Goal: Task Accomplishment & Management: Manage account settings

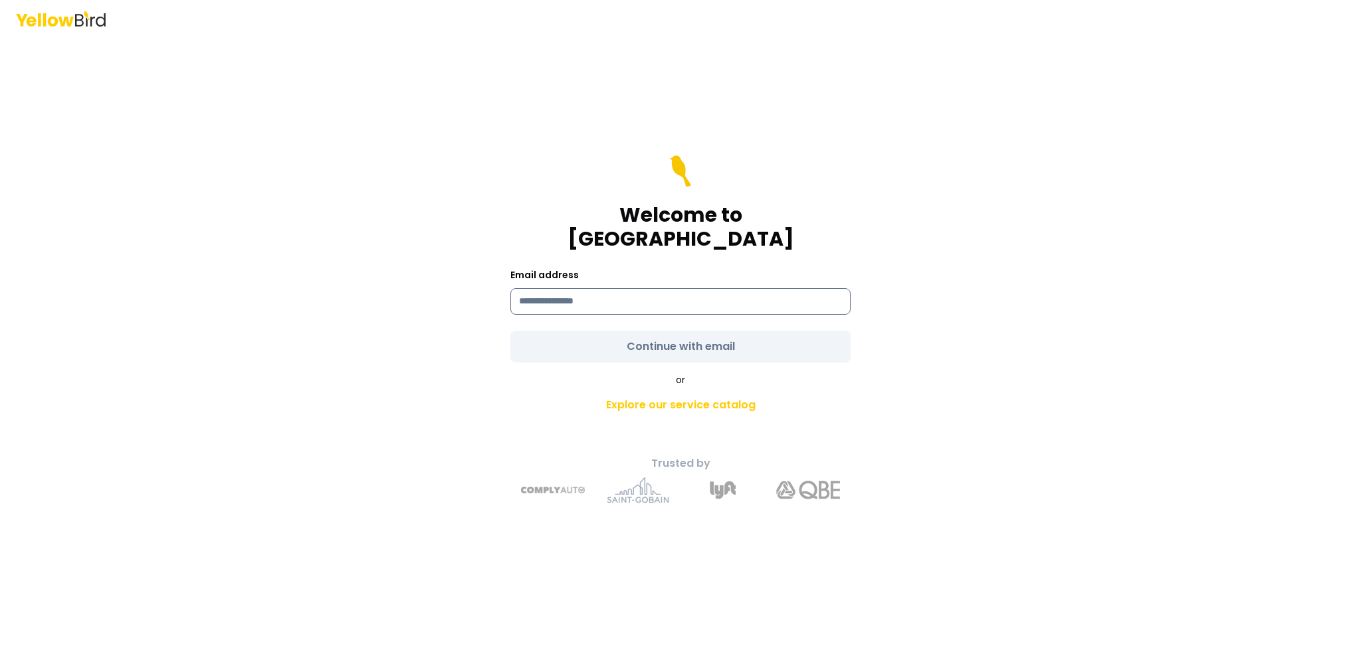
click at [664, 292] on input at bounding box center [680, 301] width 340 height 27
type input "**********"
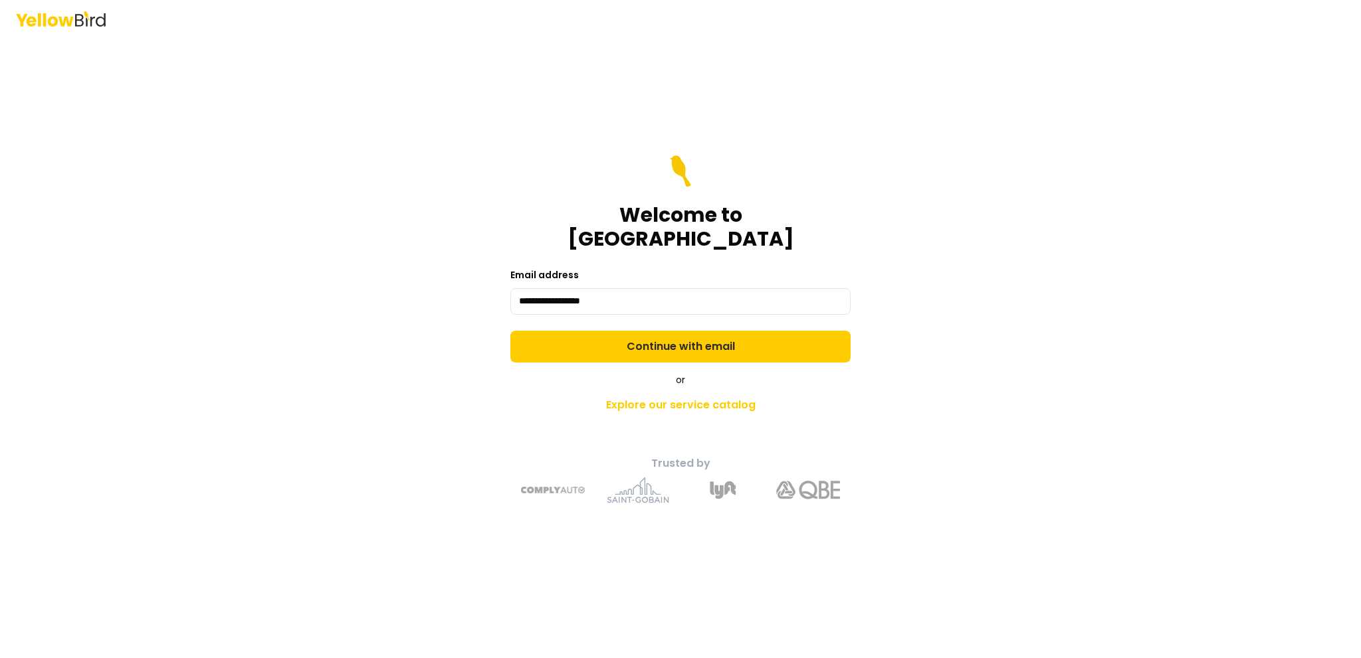
click at [642, 334] on form "**********" at bounding box center [680, 258] width 340 height 207
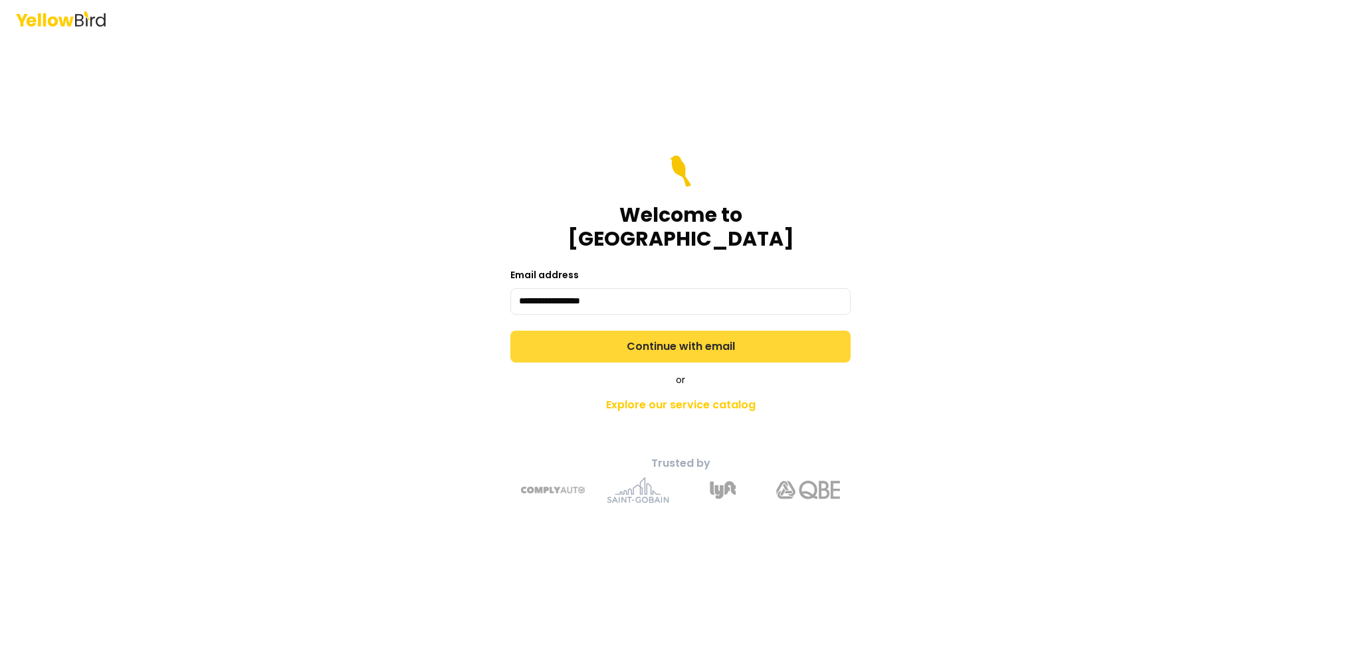
click at [672, 331] on button "Continue with email" at bounding box center [680, 347] width 340 height 32
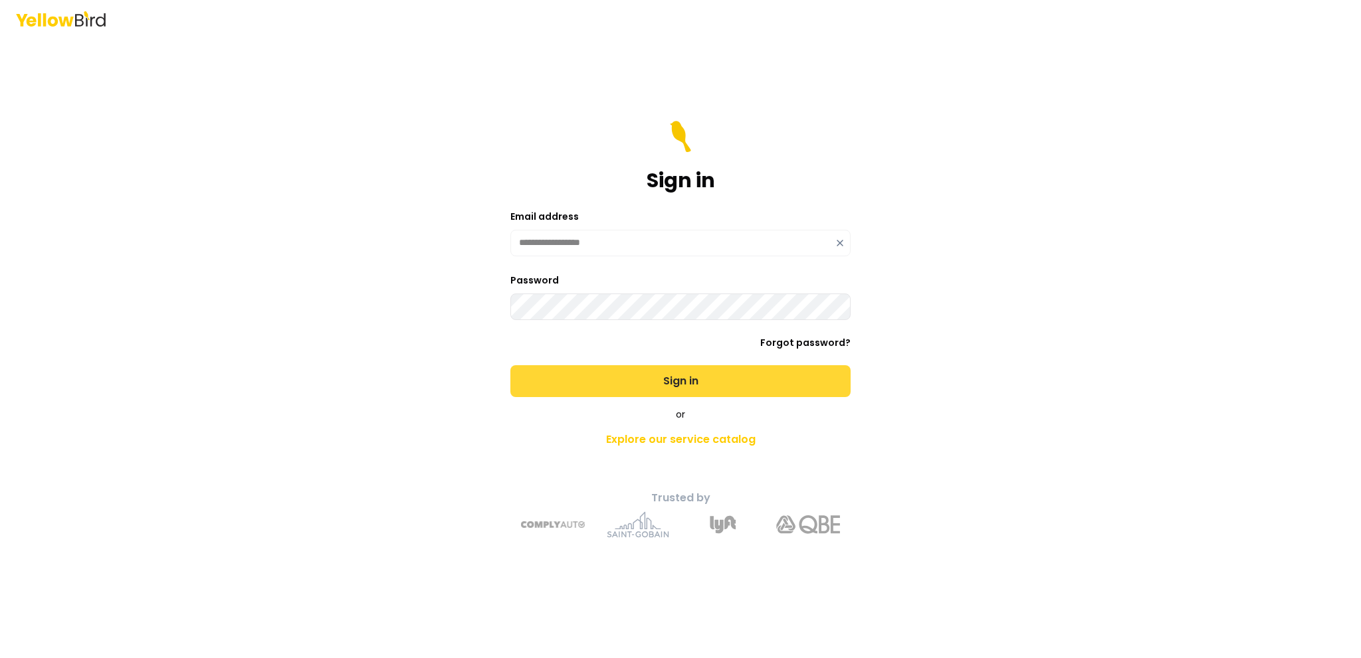
click at [702, 375] on button "Sign in" at bounding box center [680, 381] width 340 height 32
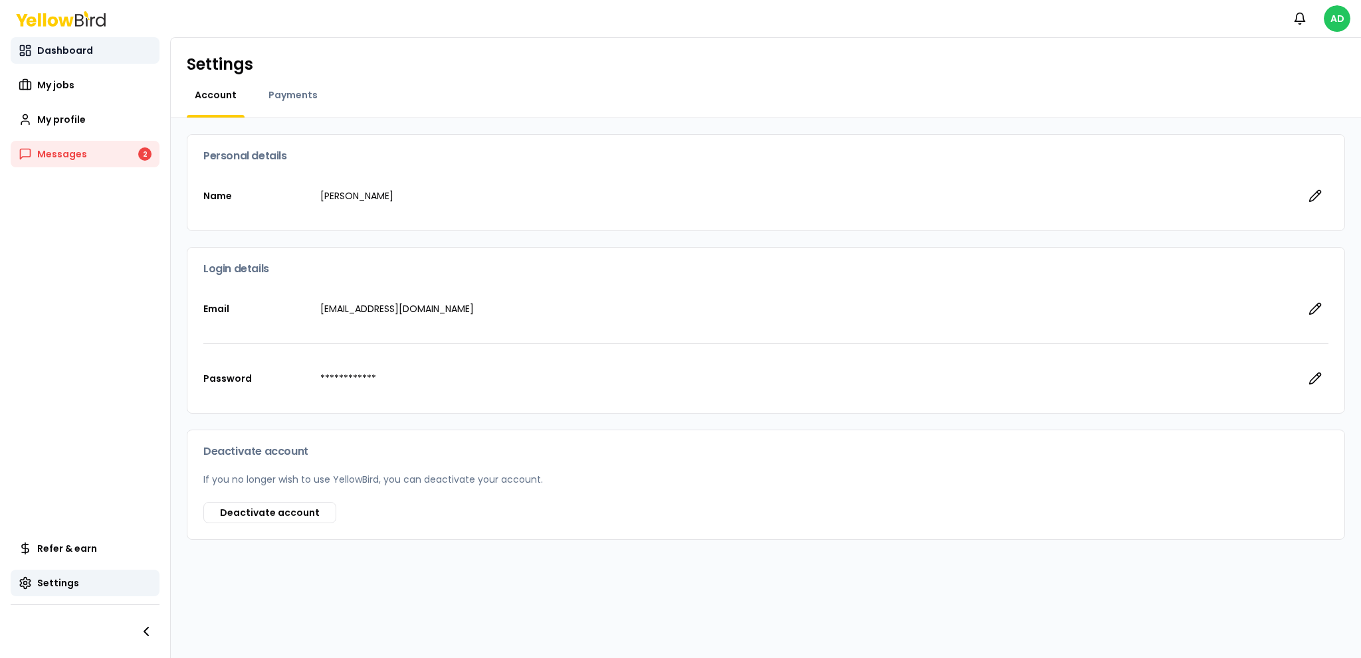
click at [56, 58] on link "Dashboard" at bounding box center [85, 50] width 149 height 27
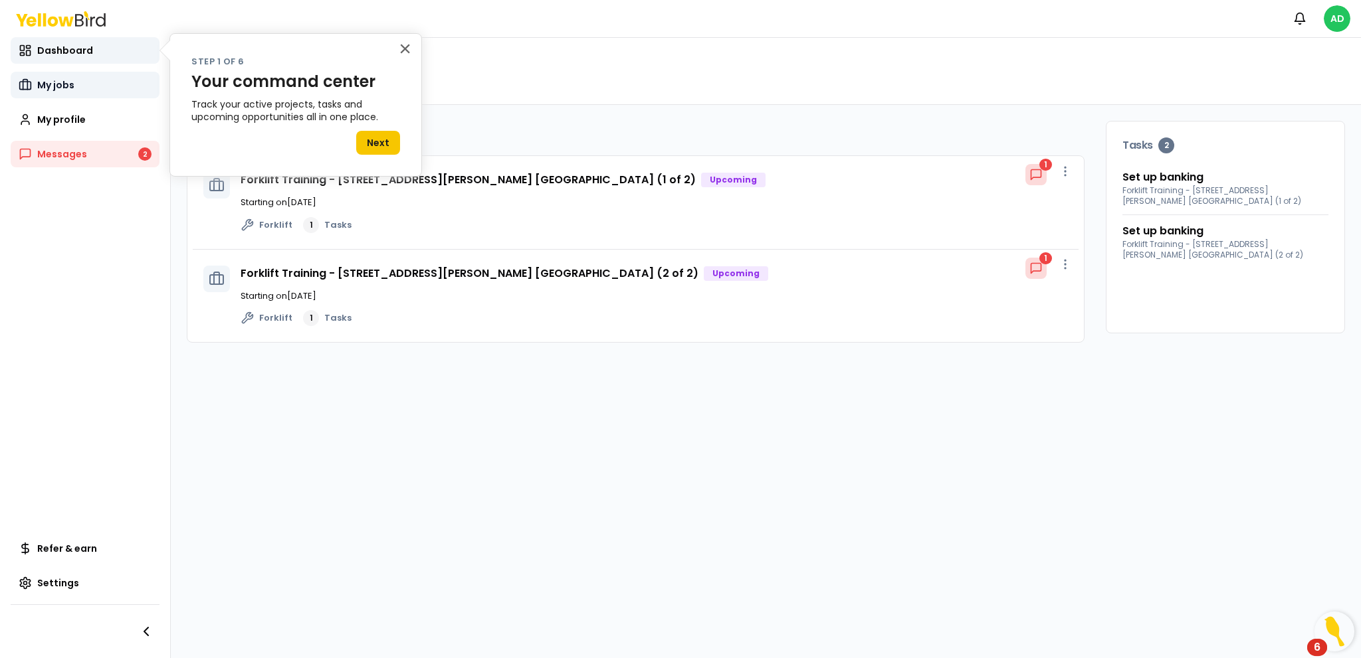
click at [98, 90] on link "My jobs" at bounding box center [85, 85] width 149 height 27
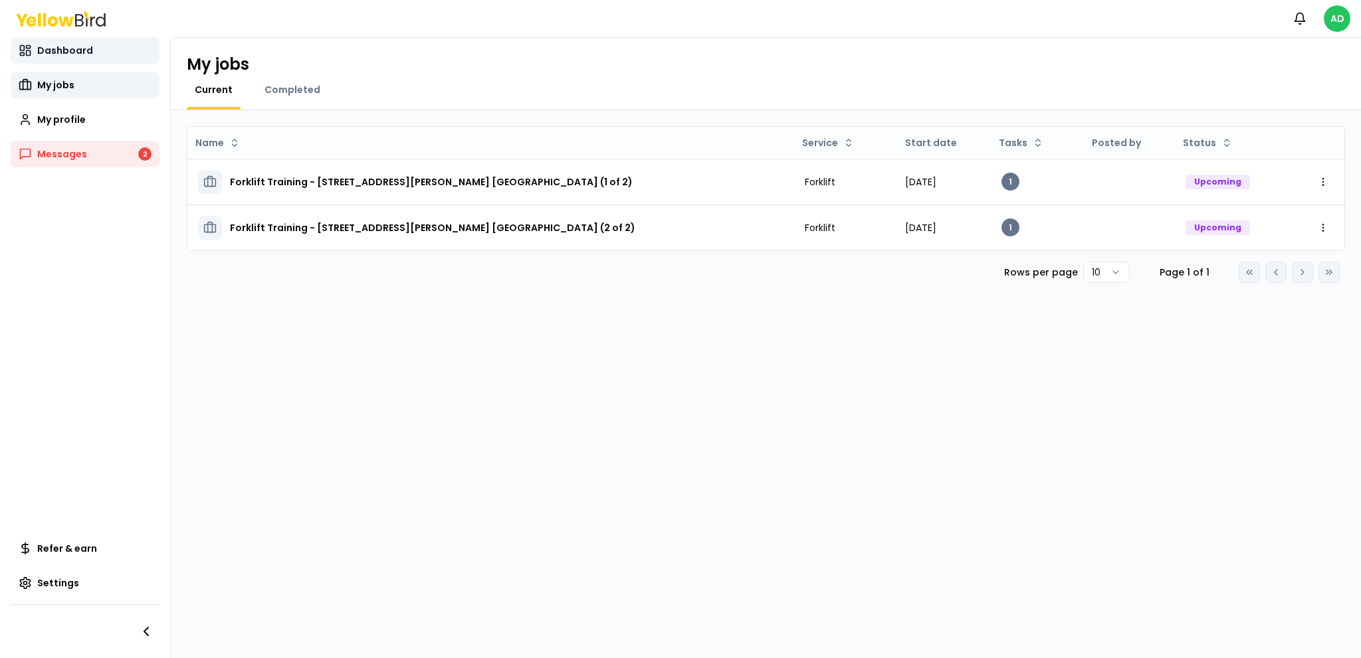
click at [122, 56] on link "Dashboard" at bounding box center [85, 50] width 149 height 27
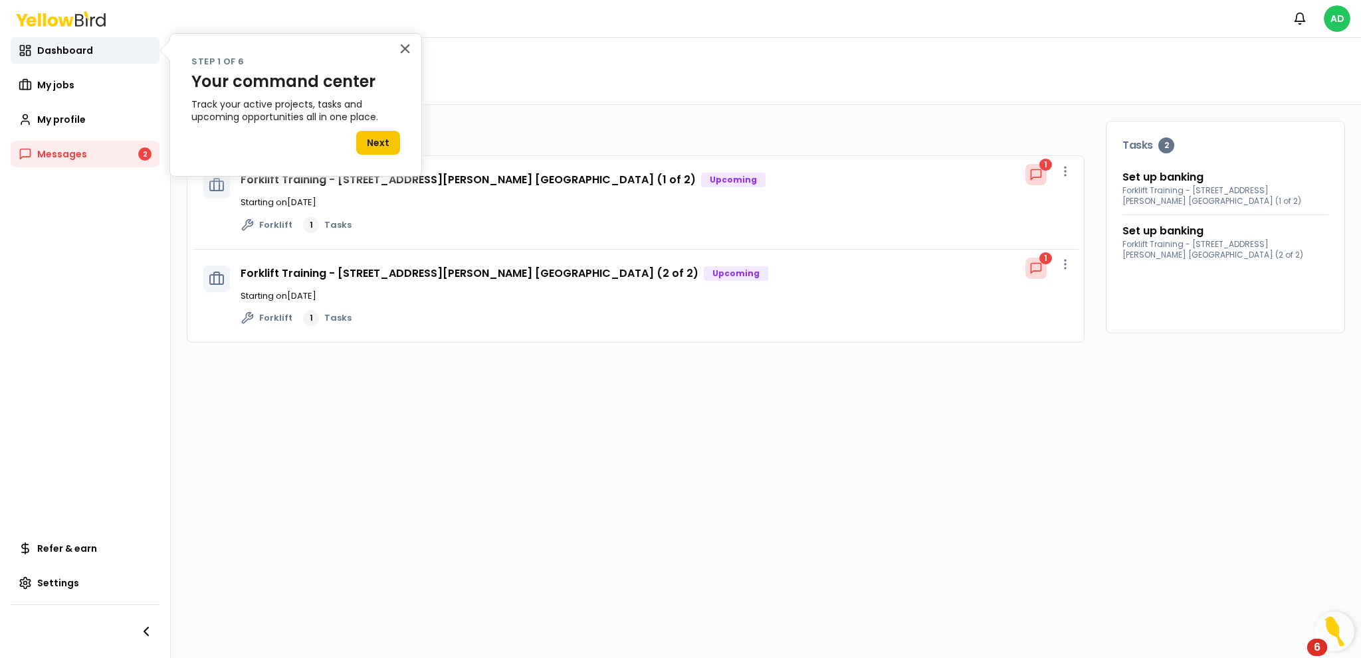
drag, startPoint x: 908, startPoint y: 427, endPoint x: 885, endPoint y: 437, distance: 24.4
click at [885, 437] on div "My jobs 2 Forklift Training - [STREET_ADDRESS][PERSON_NAME] [GEOGRAPHIC_DATA] (…" at bounding box center [766, 381] width 1190 height 553
click at [1031, 177] on icon at bounding box center [1036, 175] width 10 height 10
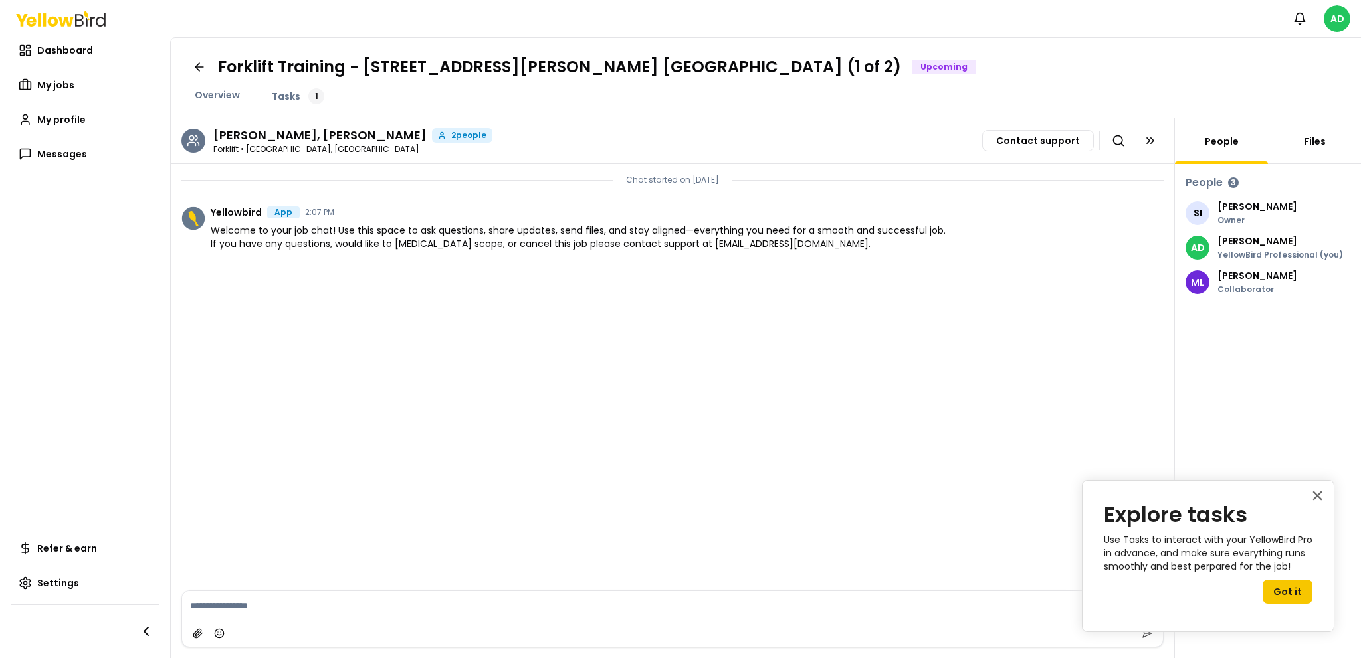
click at [1302, 144] on link "Files" at bounding box center [1315, 141] width 38 height 13
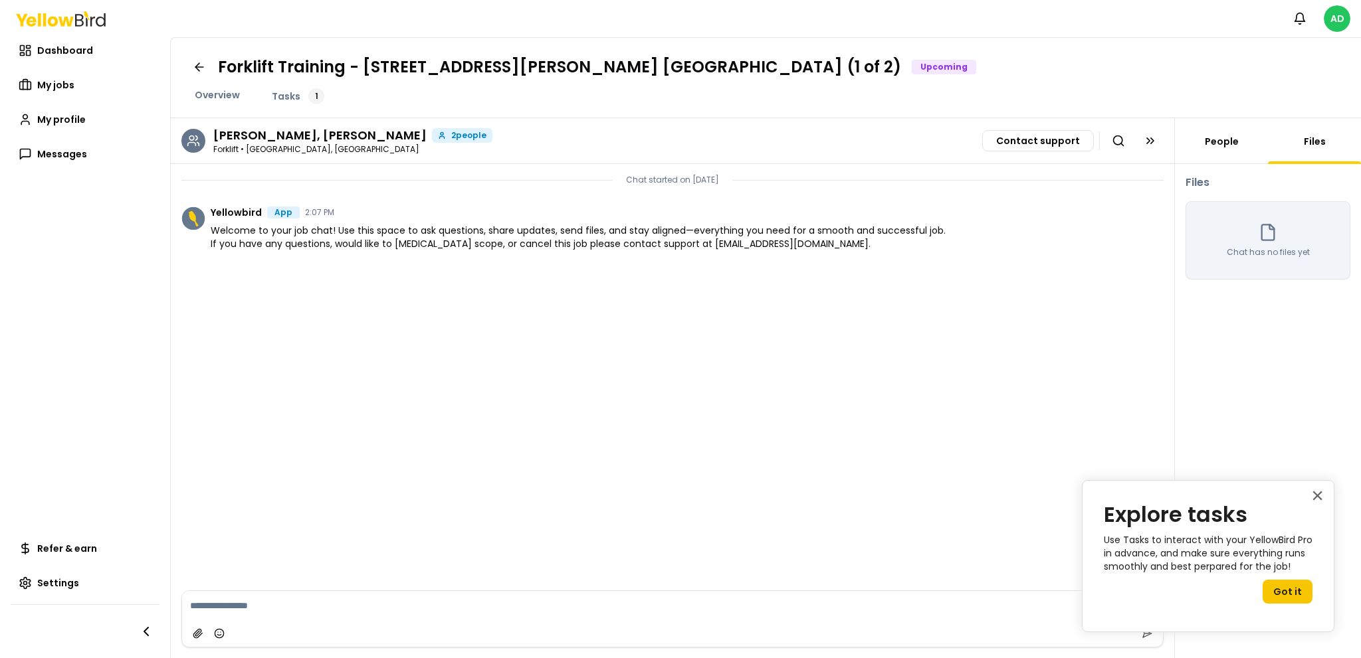
click at [1219, 142] on link "People" at bounding box center [1222, 141] width 50 height 13
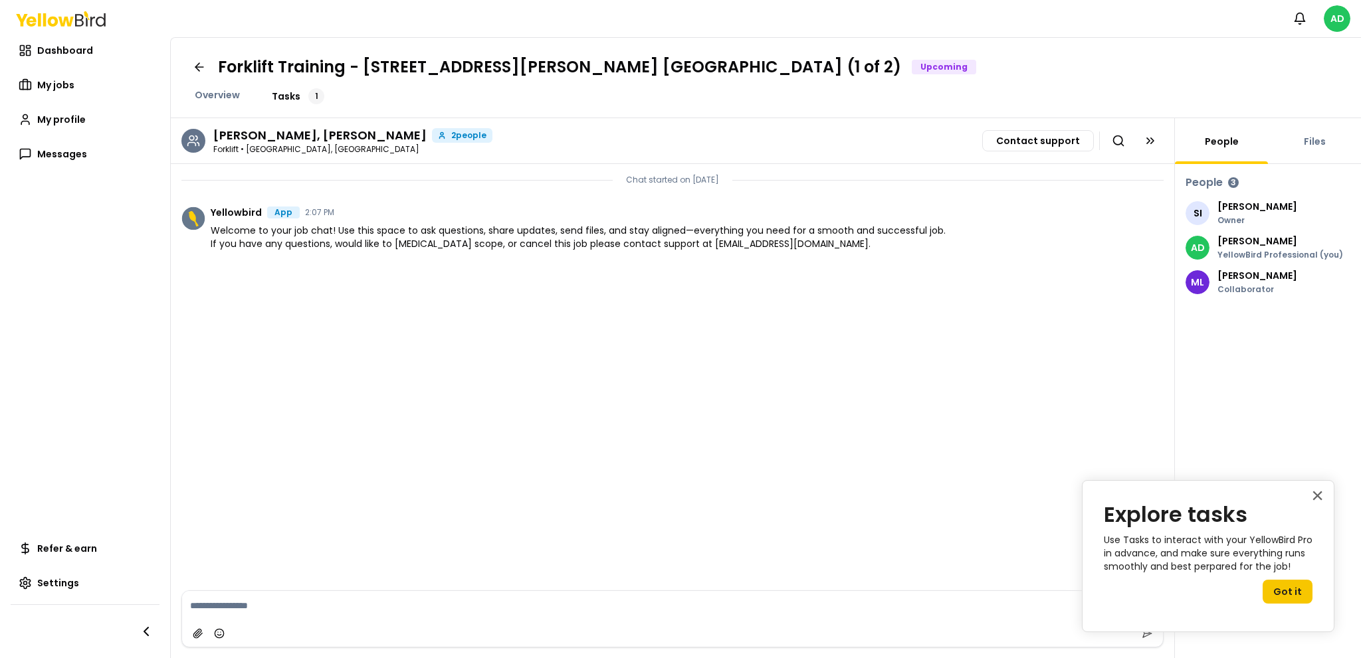
click at [295, 100] on span "Tasks" at bounding box center [286, 96] width 29 height 13
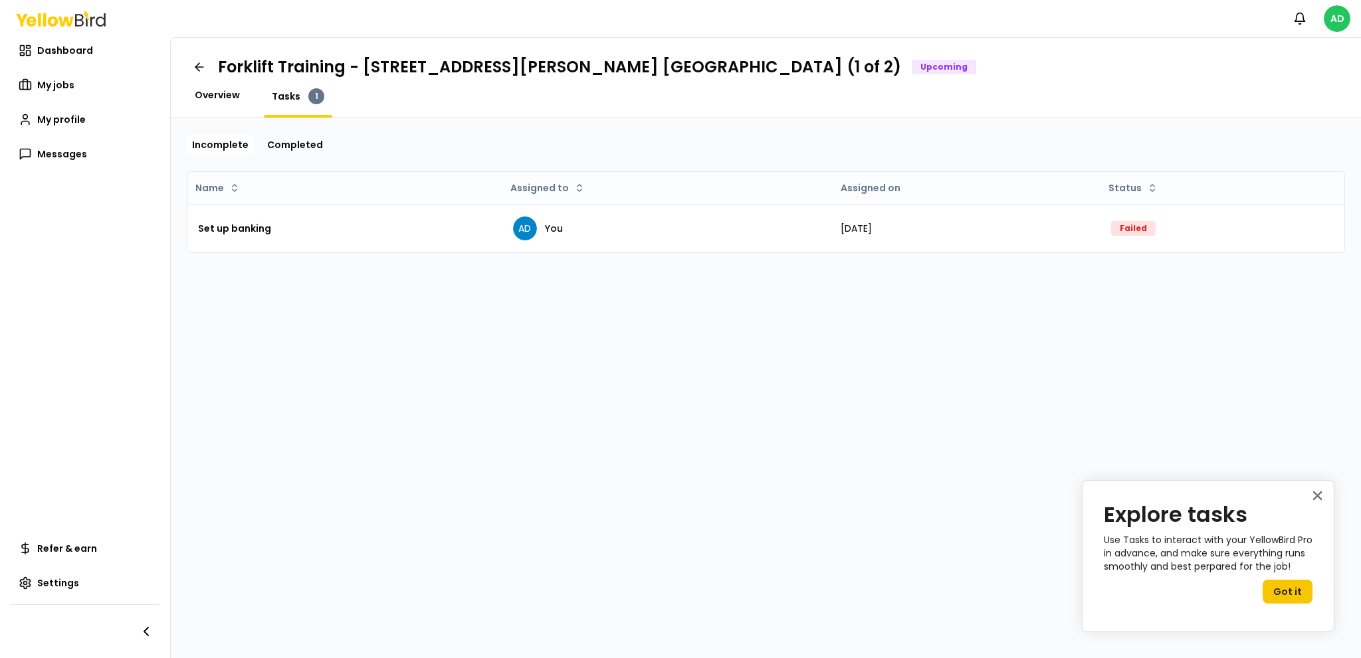
click at [228, 88] on span "Overview" at bounding box center [217, 94] width 45 height 13
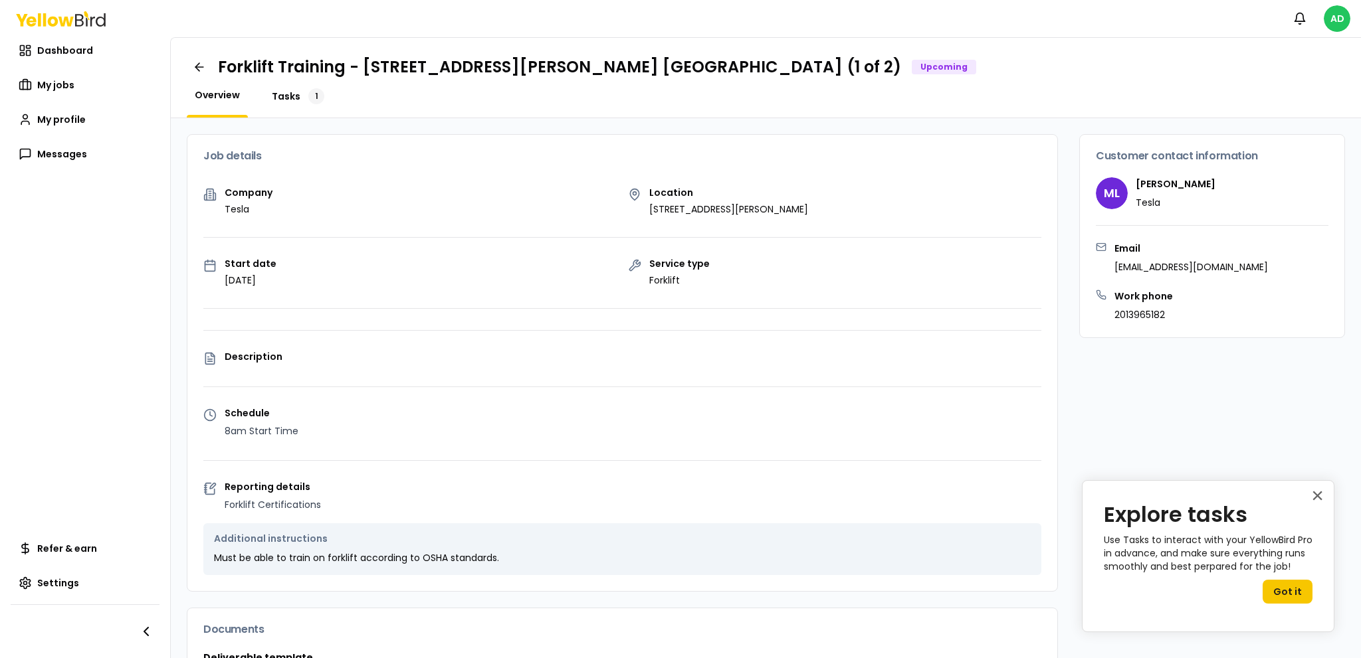
click at [287, 97] on span "Tasks" at bounding box center [286, 96] width 29 height 13
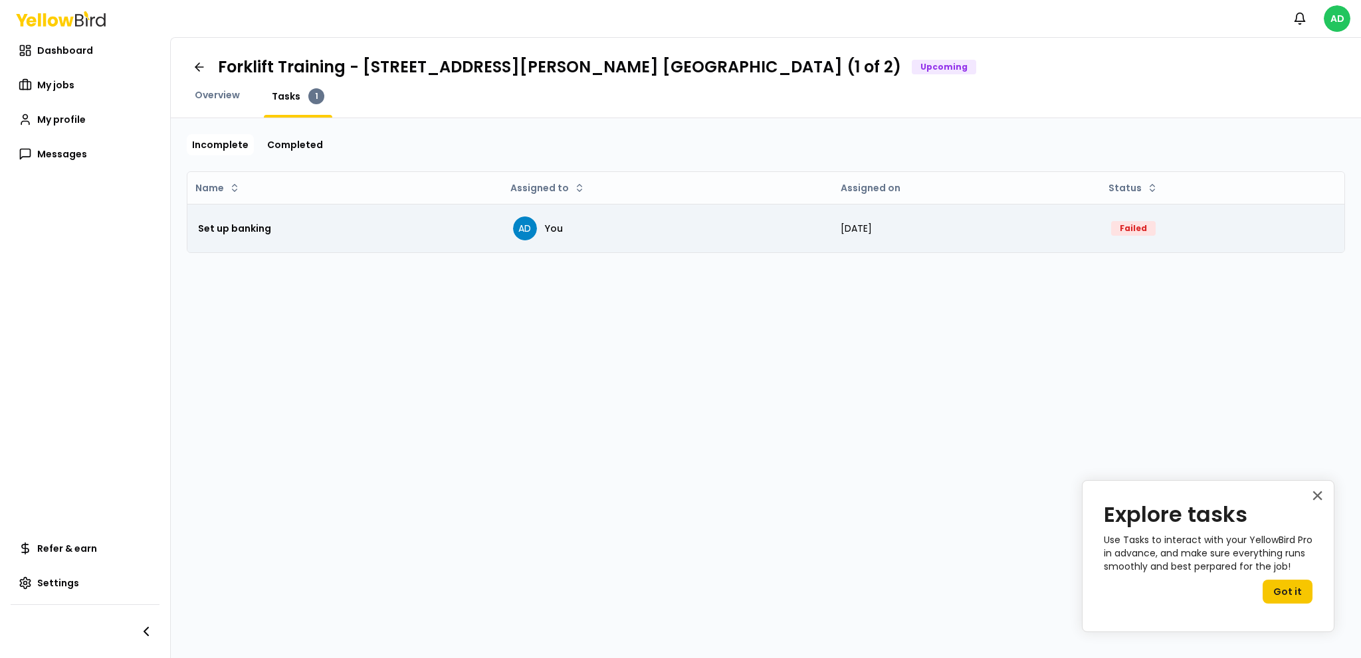
click at [280, 239] on div "Set up banking" at bounding box center [345, 228] width 294 height 27
click at [415, 235] on div "Set up banking" at bounding box center [345, 228] width 294 height 27
click at [1164, 233] on td "Failed" at bounding box center [1222, 228] width 244 height 49
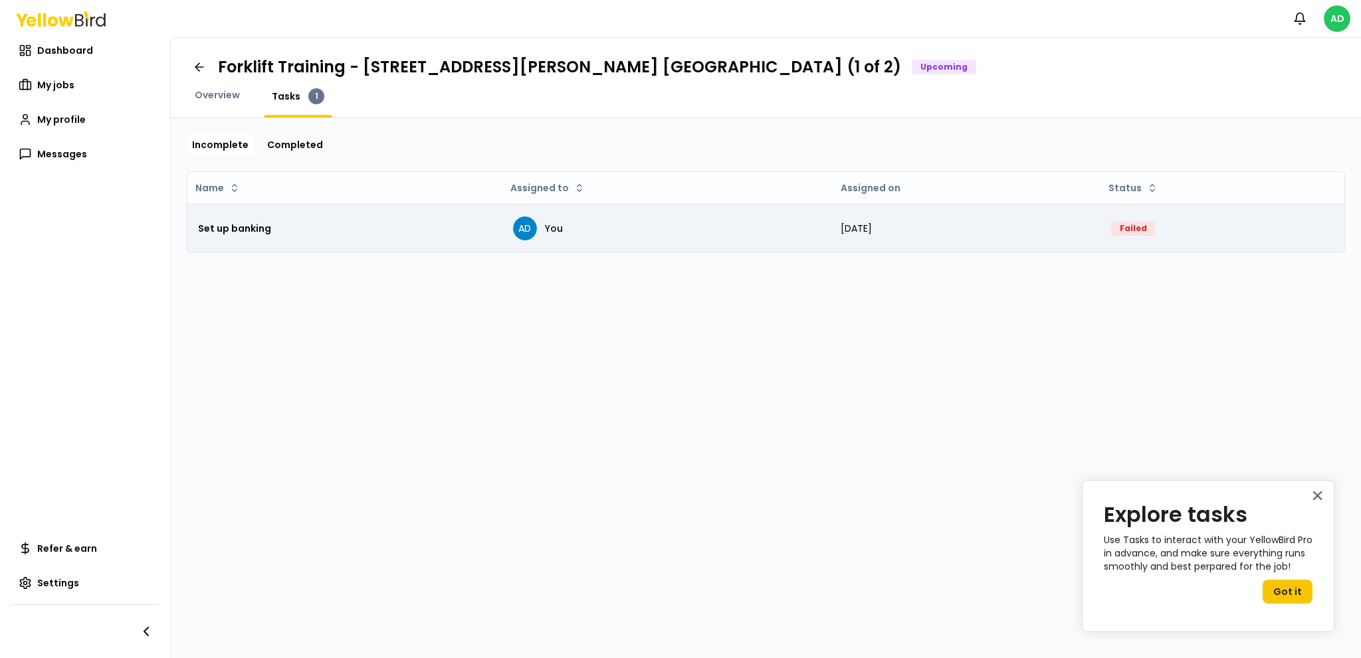
click at [1153, 228] on div "Failed" at bounding box center [1133, 228] width 45 height 15
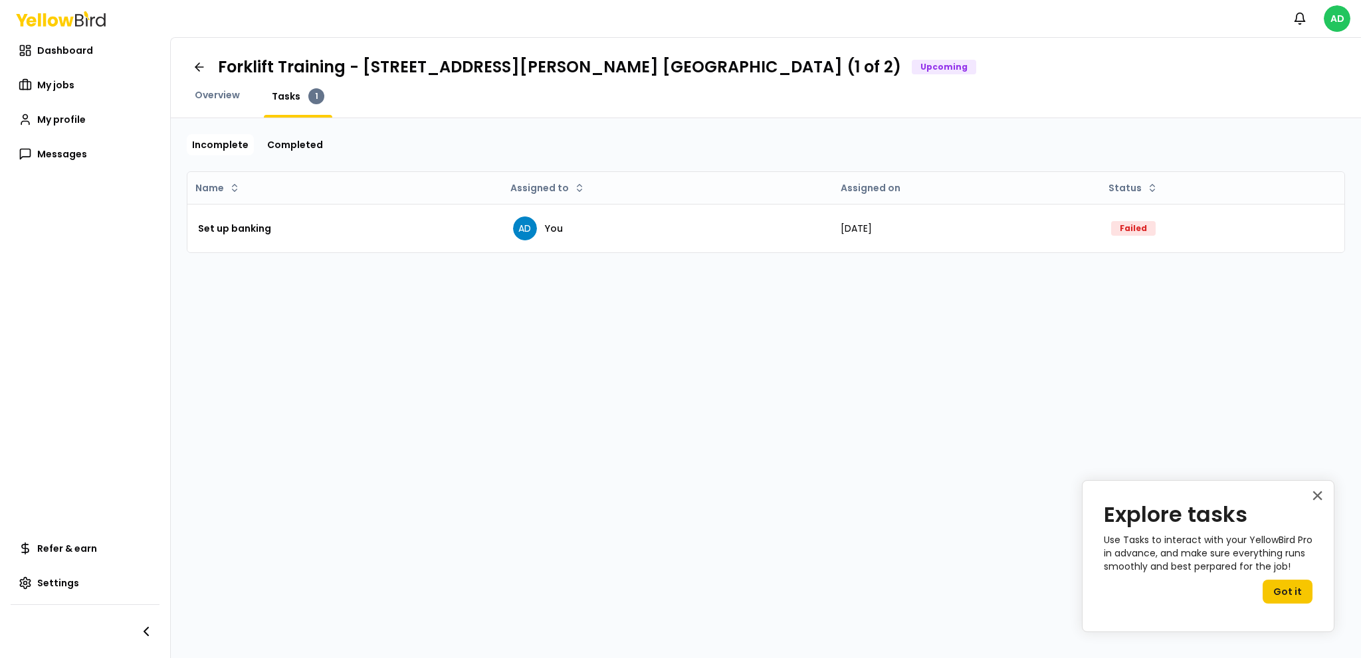
click at [81, 611] on div at bounding box center [85, 632] width 149 height 54
click at [61, 577] on span "Settings" at bounding box center [58, 583] width 42 height 13
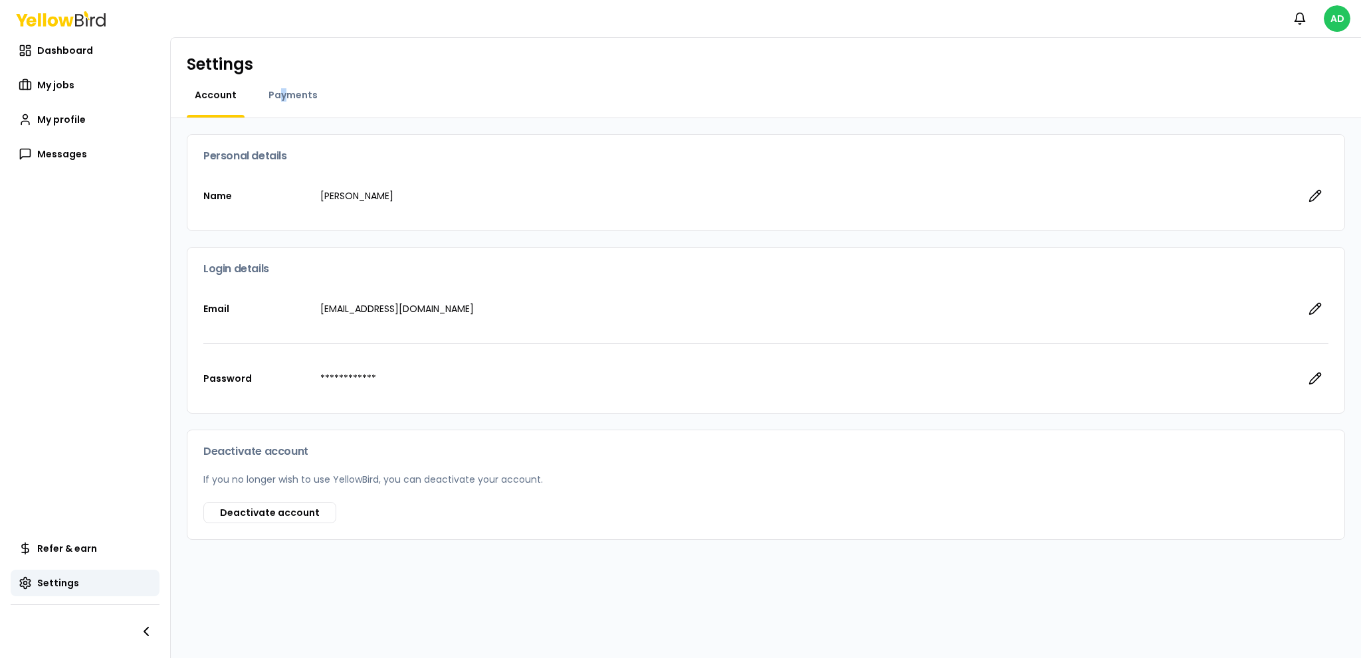
click at [280, 107] on div "Payments" at bounding box center [292, 102] width 65 height 29
click at [287, 92] on span "Payments" at bounding box center [292, 94] width 49 height 13
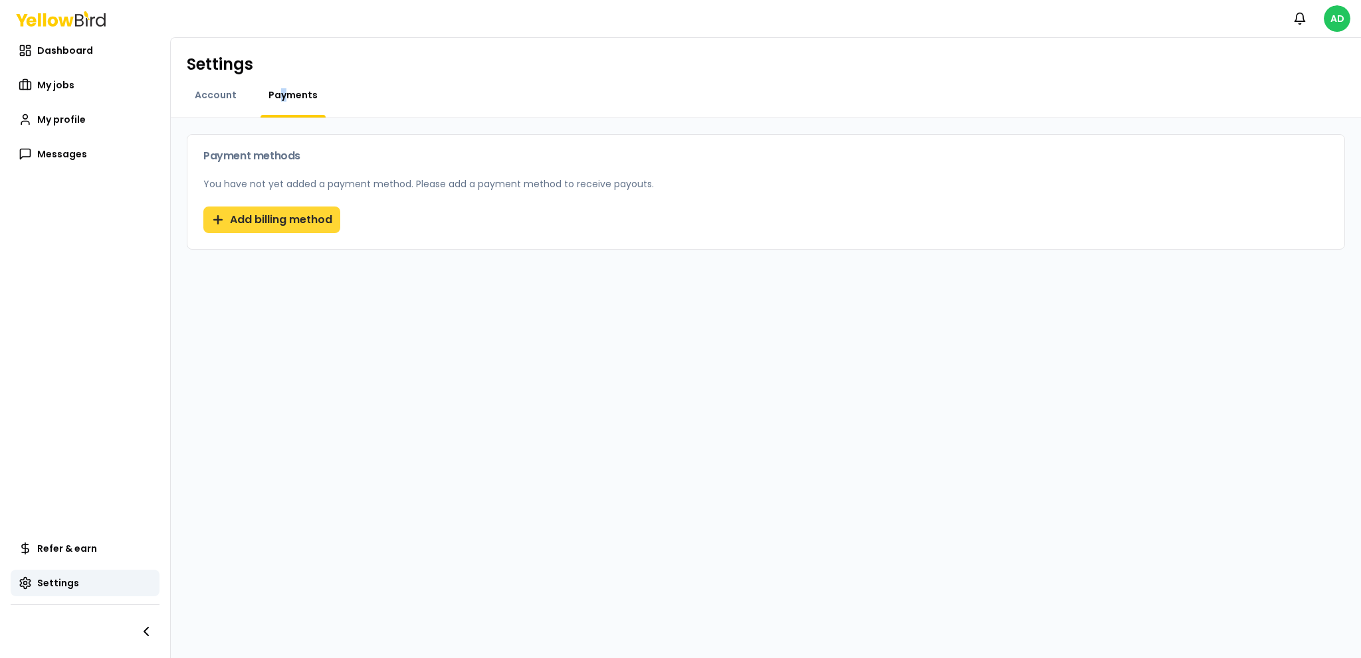
click at [278, 211] on button "Add billing method" at bounding box center [271, 220] width 137 height 27
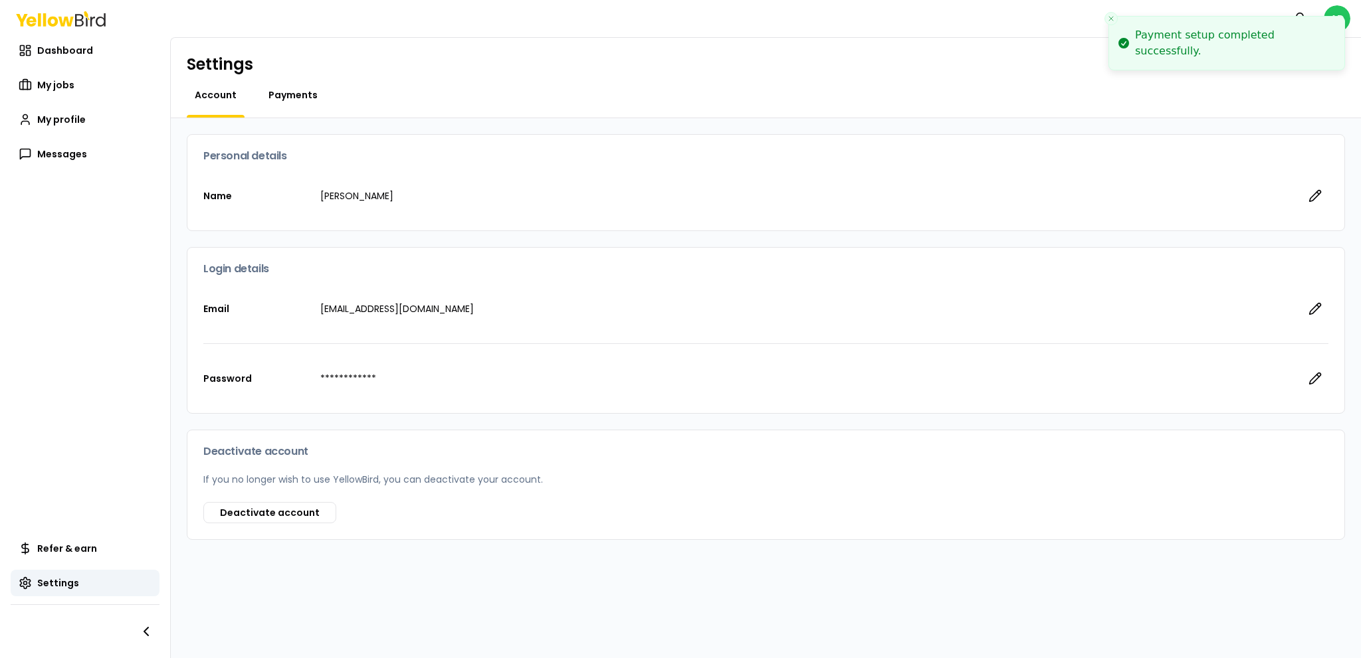
click at [298, 100] on span "Payments" at bounding box center [292, 94] width 49 height 13
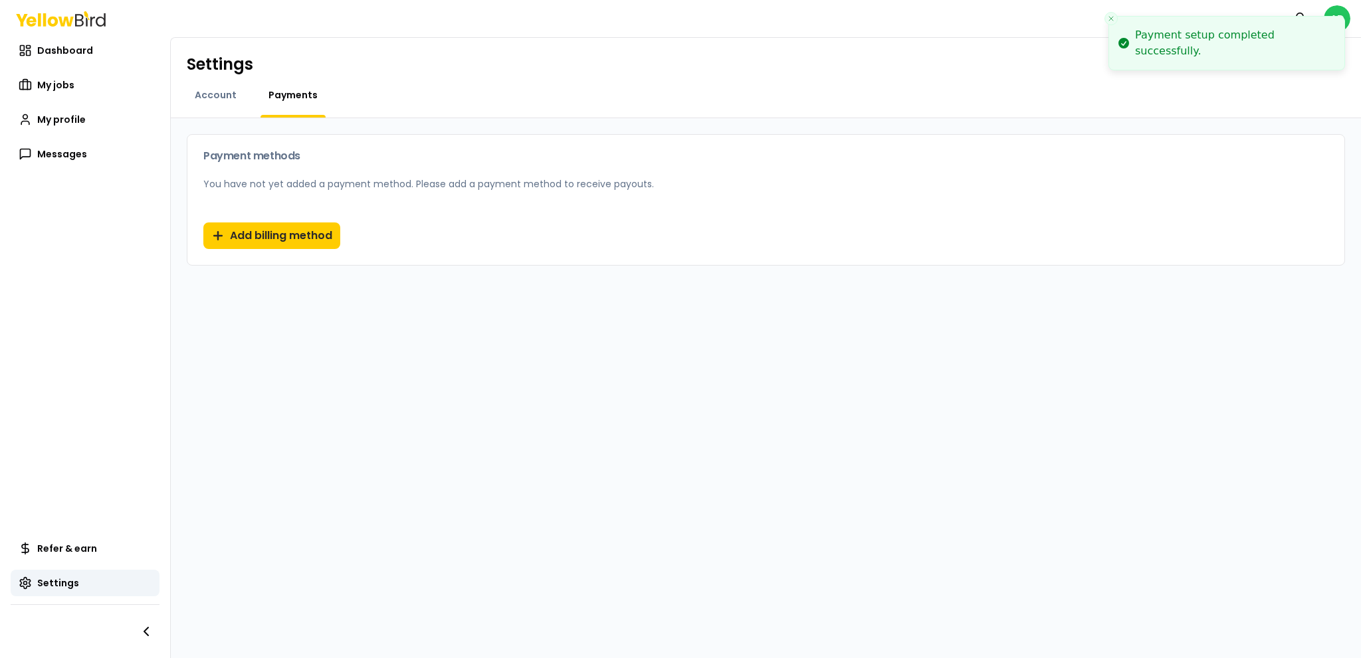
click at [225, 103] on div "Account" at bounding box center [216, 102] width 58 height 29
click at [300, 102] on div "Payments" at bounding box center [292, 102] width 65 height 29
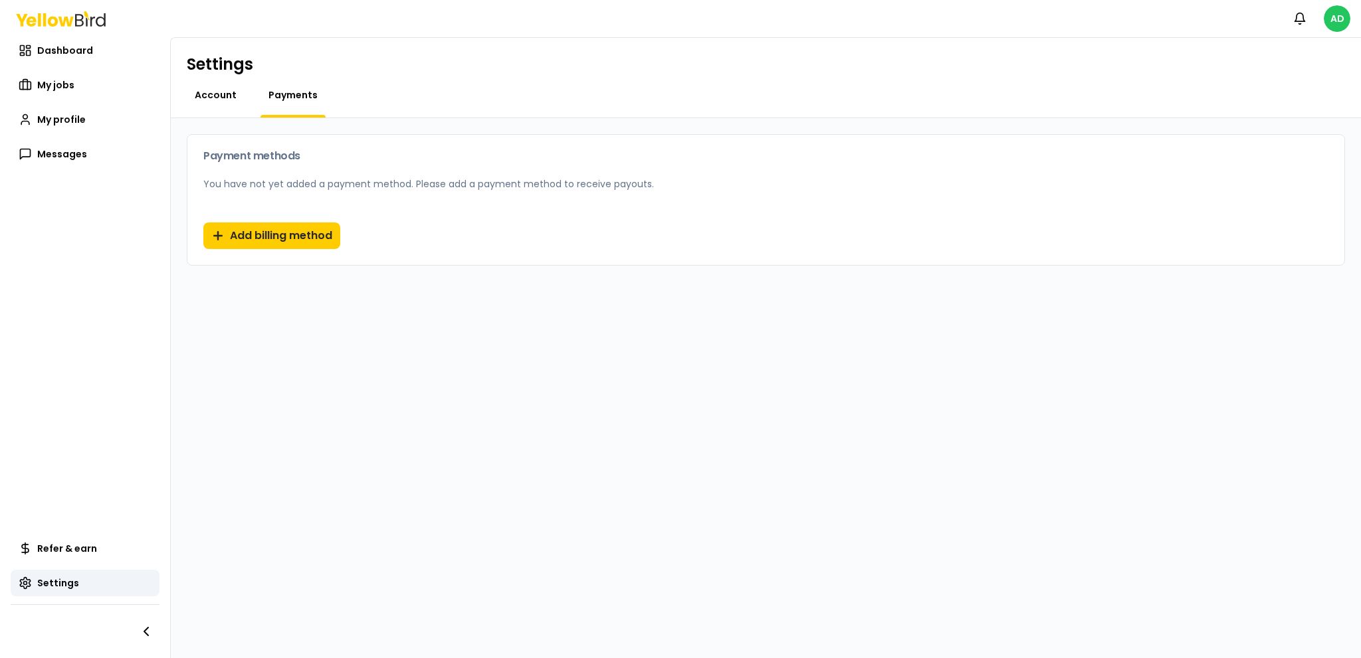
click at [225, 92] on span "Account" at bounding box center [216, 94] width 42 height 13
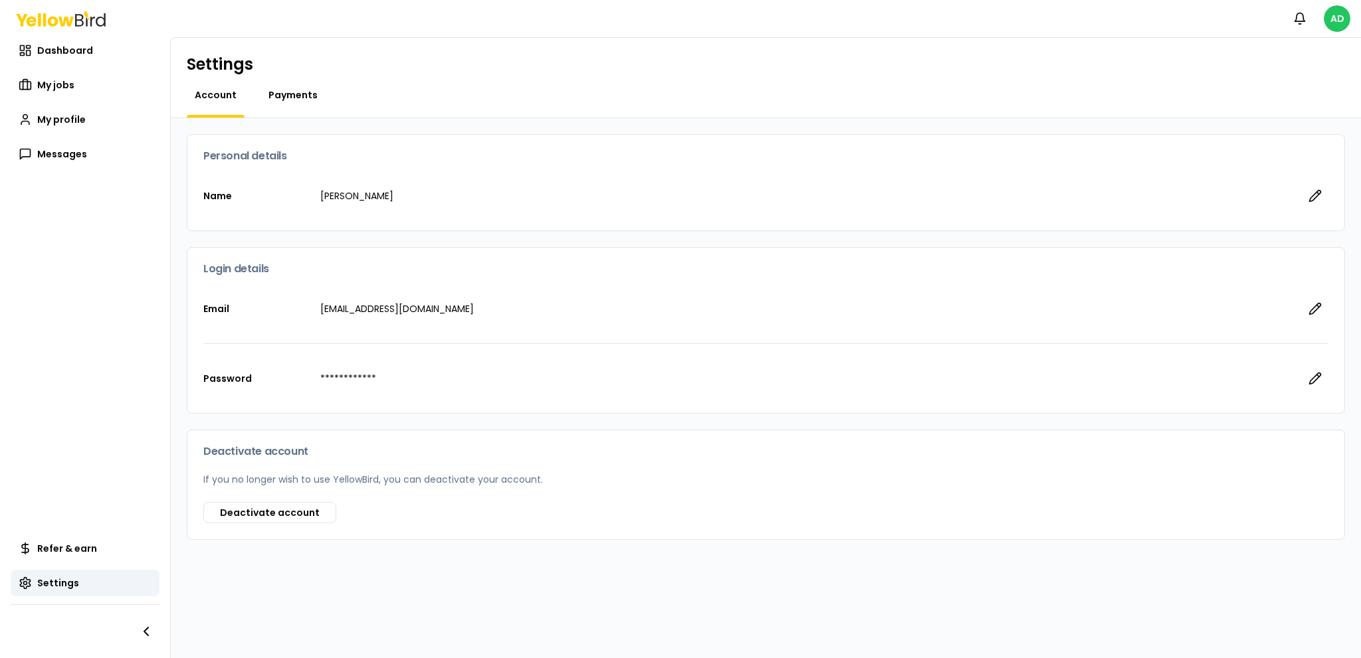
click at [314, 95] on span "Payments" at bounding box center [292, 94] width 49 height 13
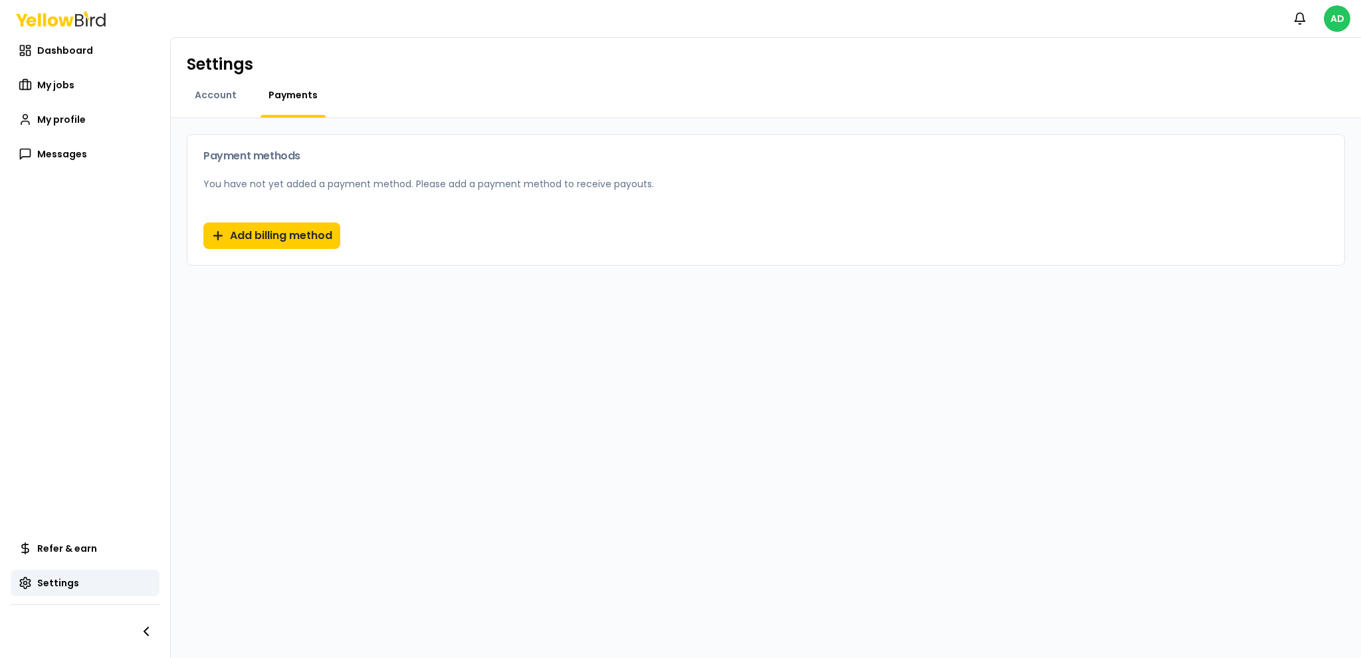
click at [242, 223] on button "Add billing method" at bounding box center [271, 236] width 137 height 27
